Goal: Download file/media

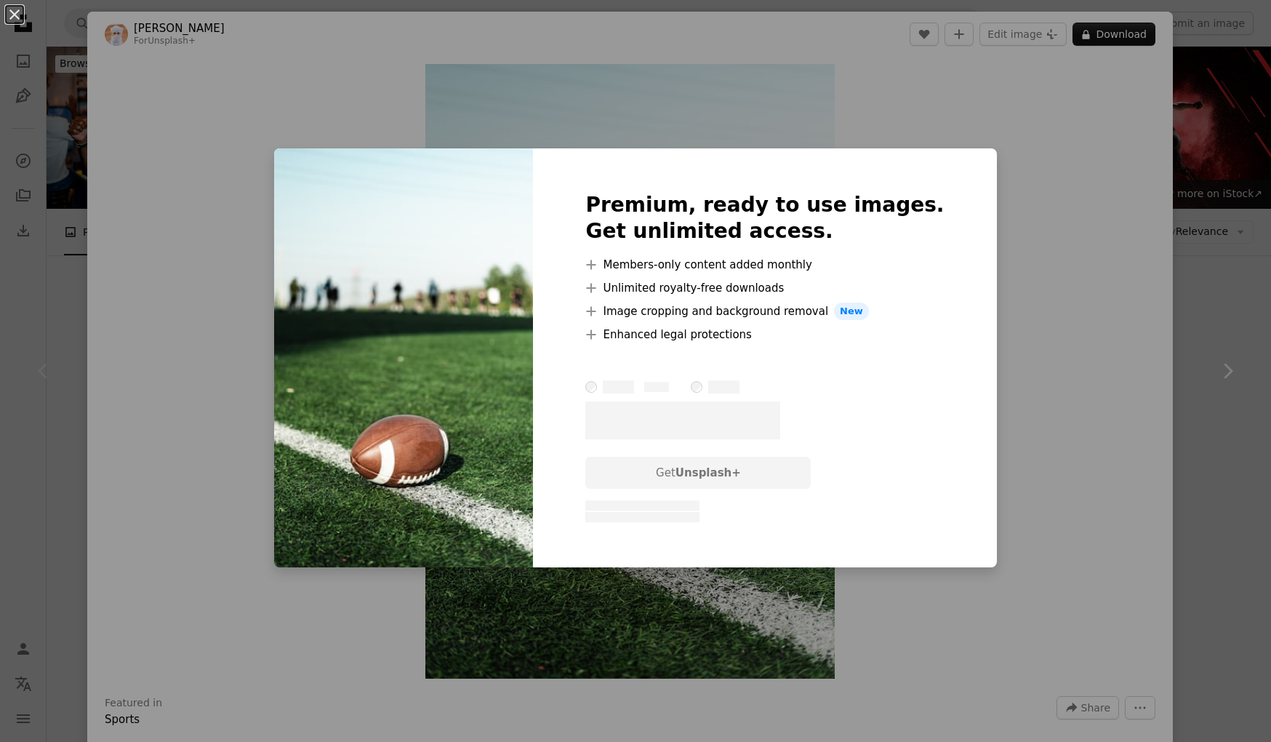
scroll to position [284, 0]
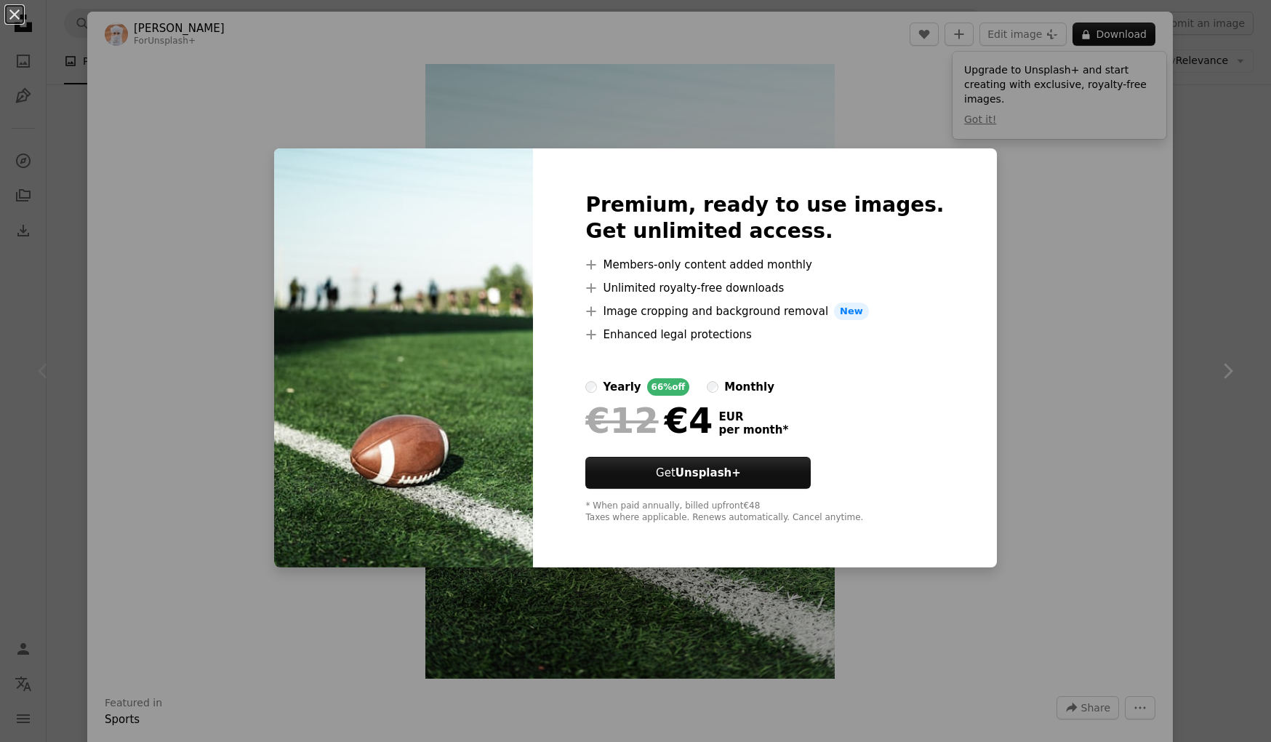
click at [1012, 306] on div "An X shape Premium, ready to use images. Get unlimited access. A plus sign Memb…" at bounding box center [635, 371] width 1271 height 742
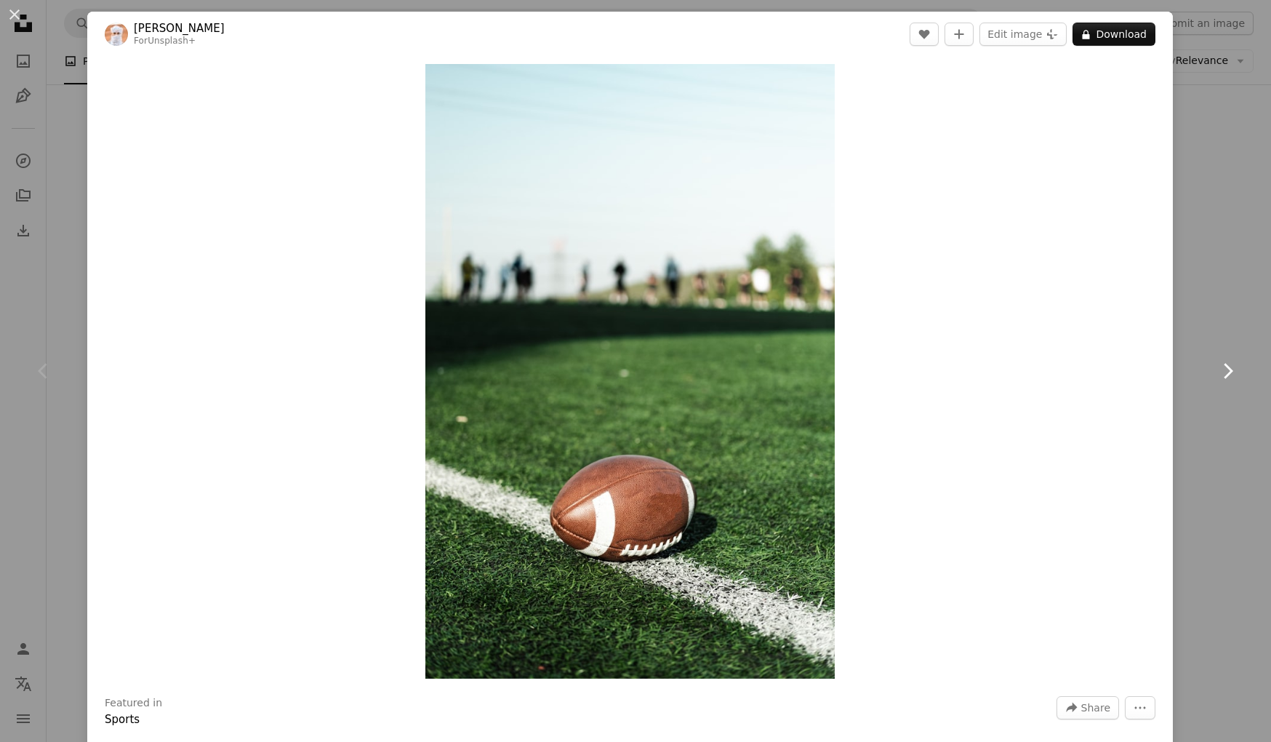
click at [1209, 301] on link "Chevron right" at bounding box center [1227, 371] width 87 height 140
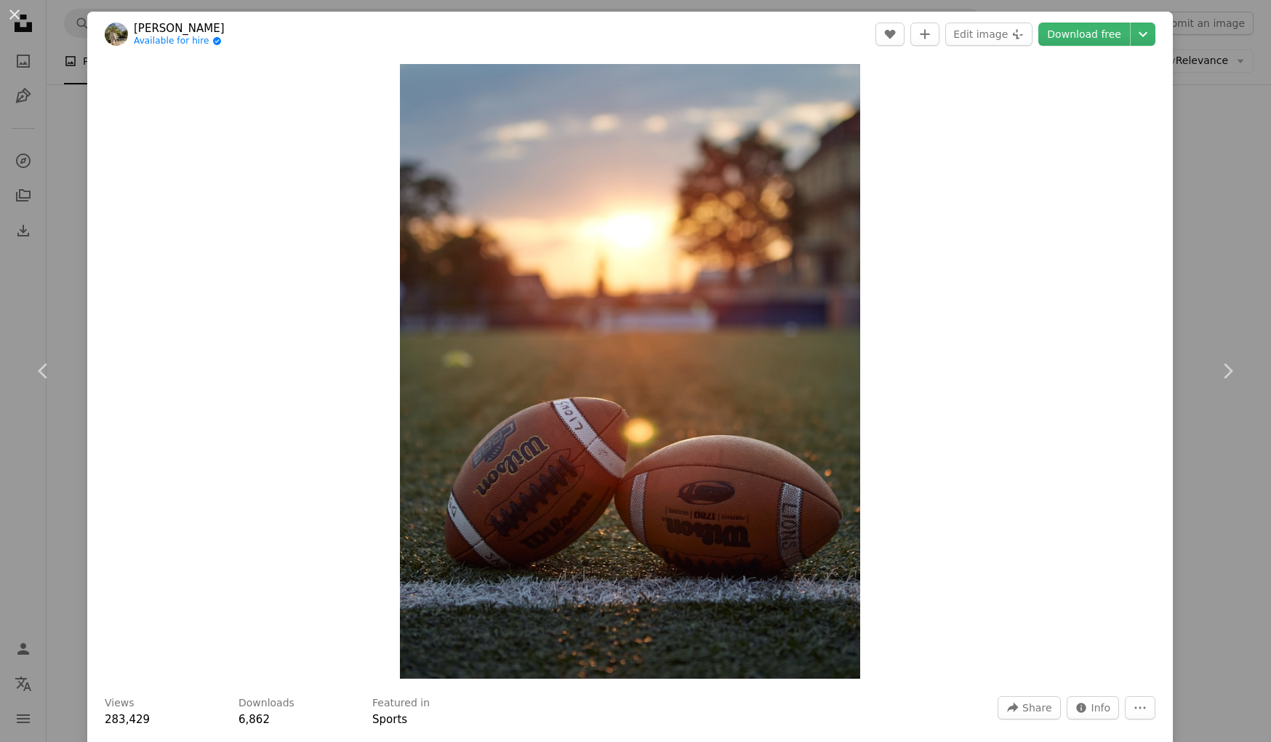
click at [1265, 249] on div "An X shape Chevron left Chevron right [PERSON_NAME] Available for hire A checkm…" at bounding box center [635, 371] width 1271 height 742
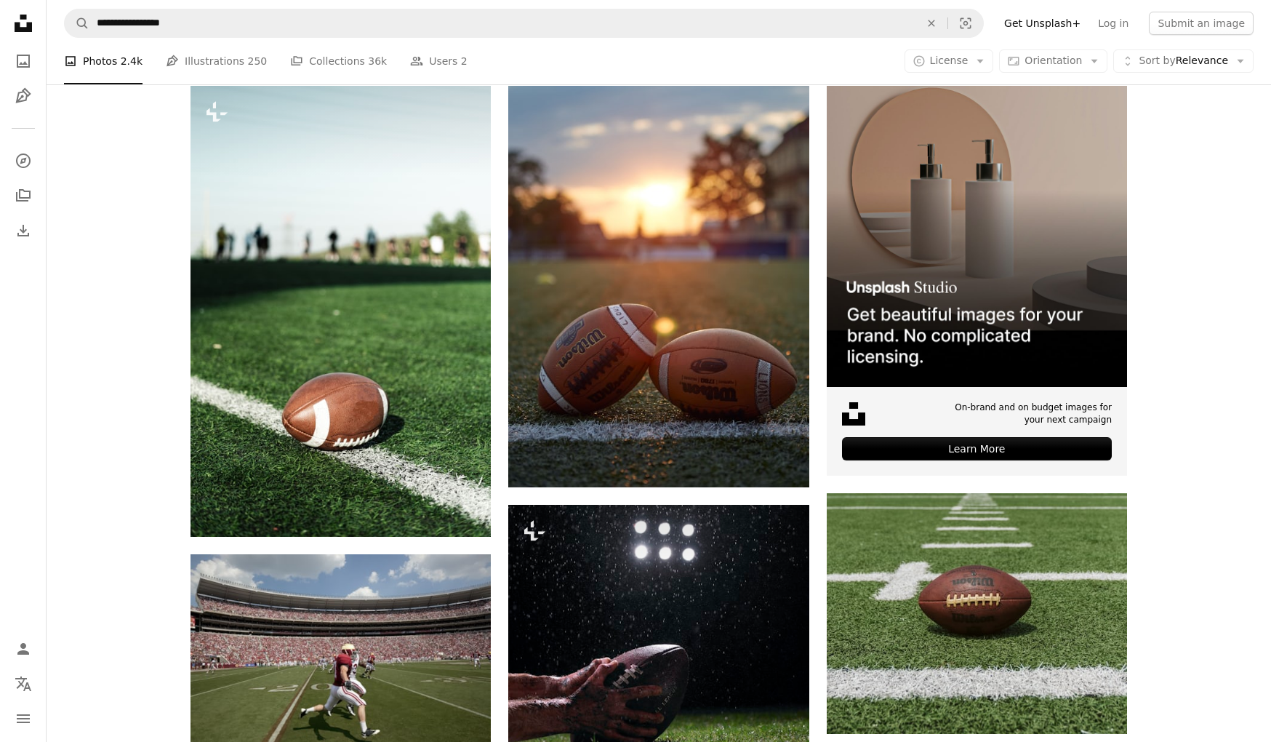
scroll to position [249, 0]
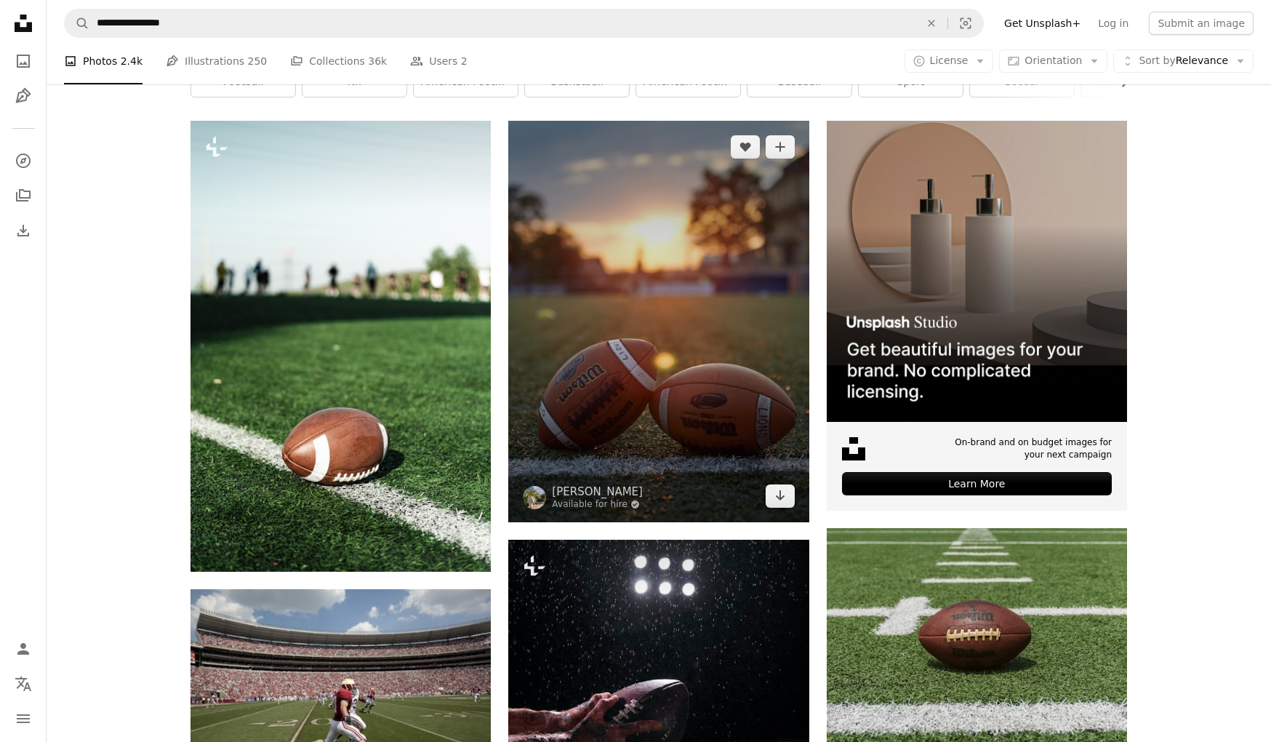
click at [692, 283] on img at bounding box center [658, 321] width 300 height 401
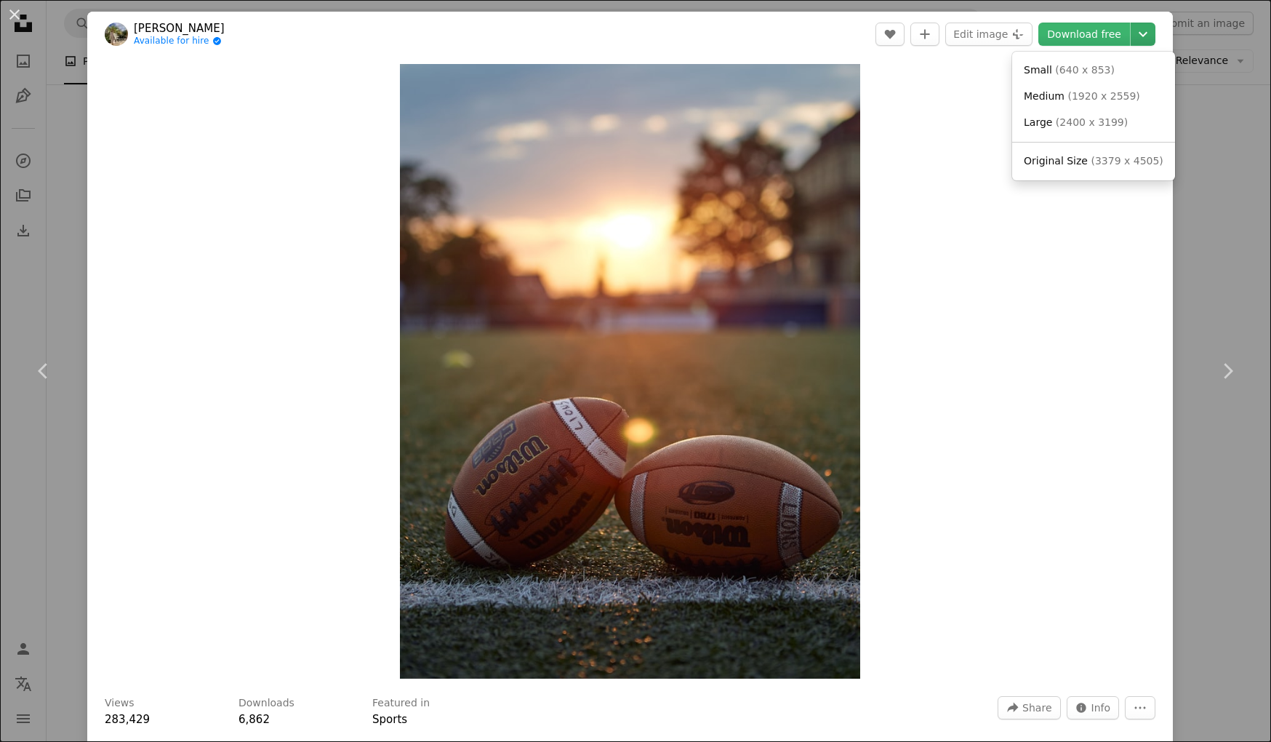
click at [1145, 33] on icon "Chevron down" at bounding box center [1143, 33] width 23 height 17
click at [1076, 126] on span "( 2400 x 3199 )" at bounding box center [1092, 122] width 72 height 12
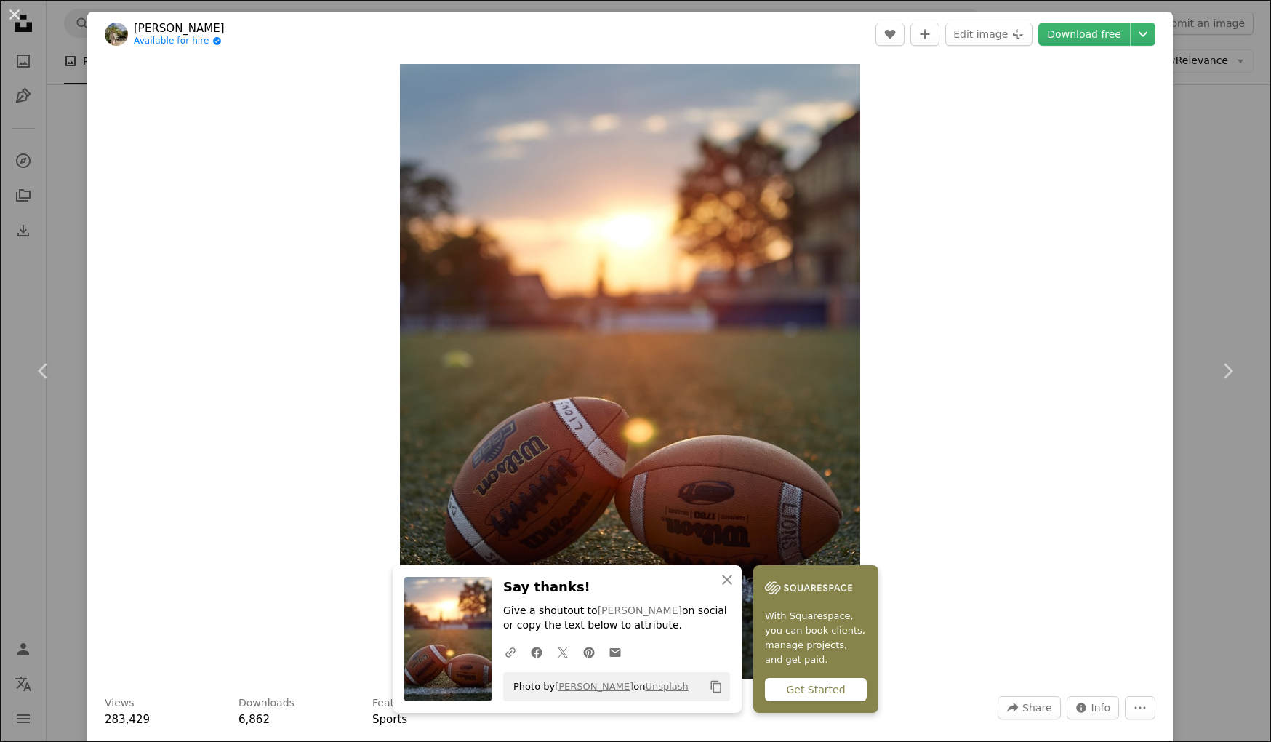
click at [1262, 186] on div "An X shape Chevron left Chevron right An X shape Close Say thanks! Give a shout…" at bounding box center [635, 371] width 1271 height 742
